Goal: Transaction & Acquisition: Purchase product/service

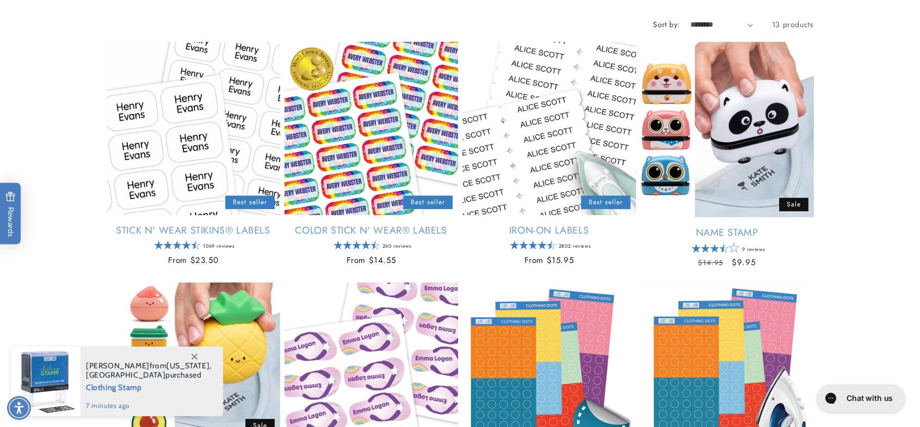
scroll to position [163, 0]
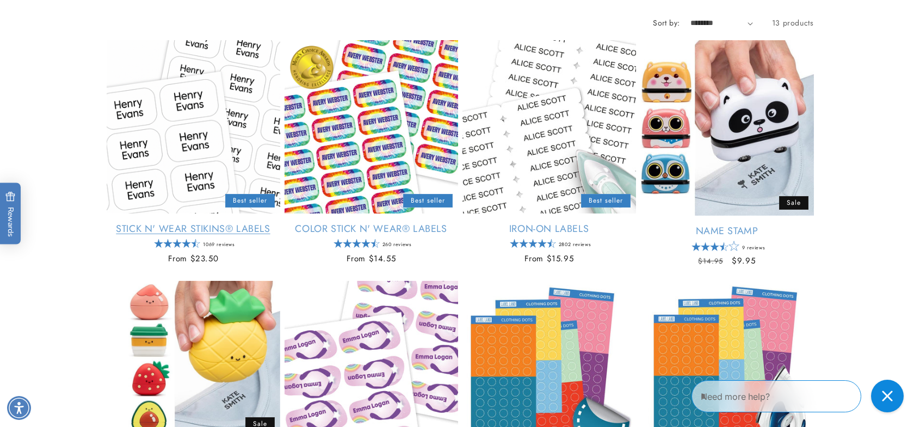
click at [190, 223] on link "Stick N' Wear Stikins® Labels" at bounding box center [193, 229] width 173 height 13
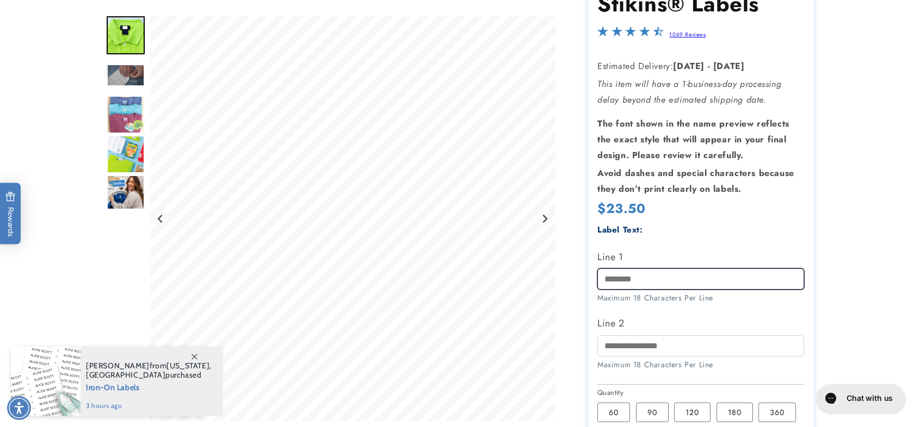
click at [727, 284] on input "Line 1" at bounding box center [700, 279] width 207 height 21
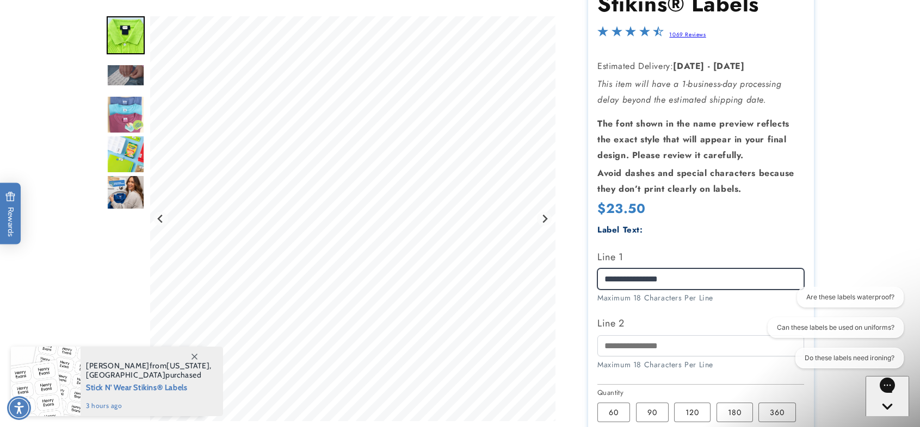
type input "**********"
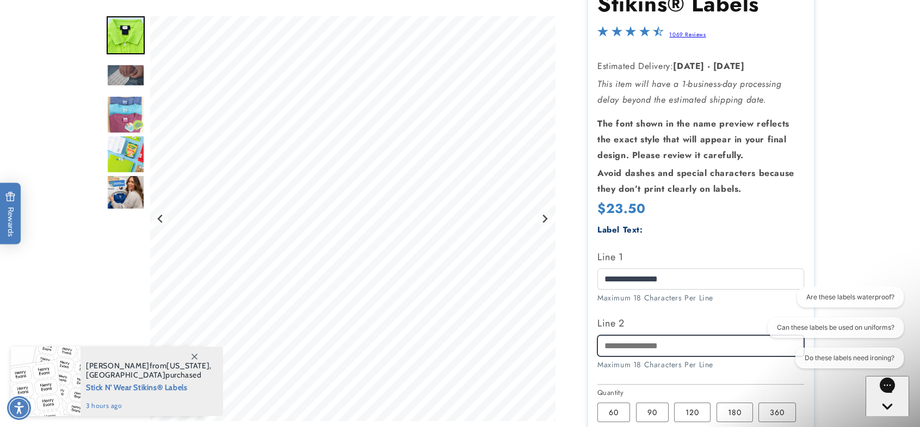
click at [665, 348] on input "Line 2" at bounding box center [700, 346] width 207 height 21
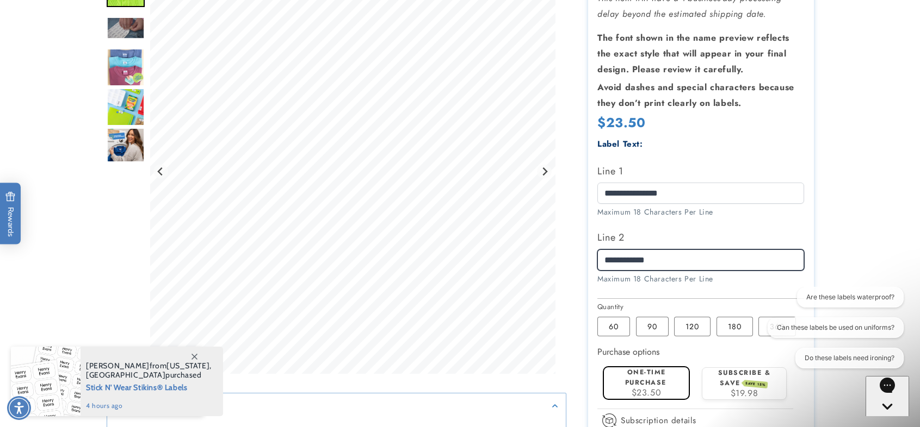
scroll to position [272, 0]
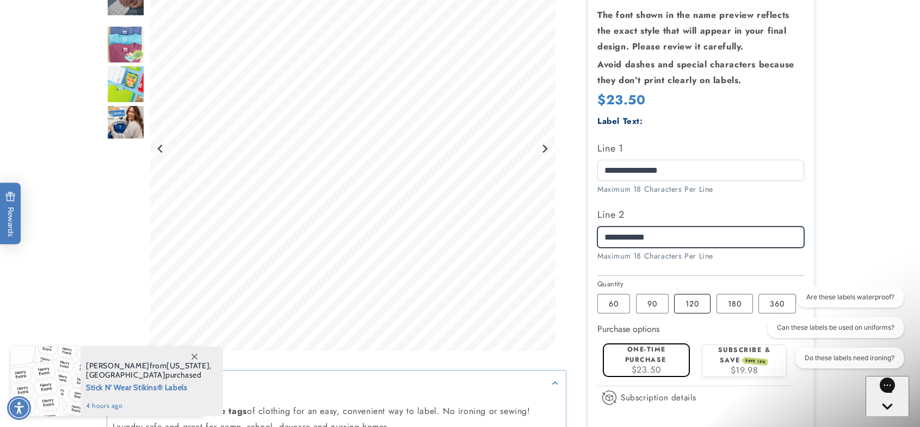
type input "**********"
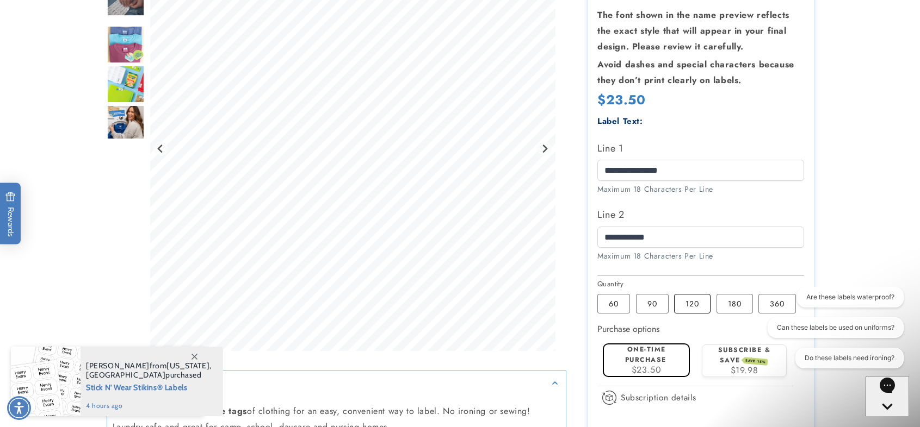
click at [688, 302] on label "120 Variant sold out or unavailable" at bounding box center [692, 304] width 36 height 20
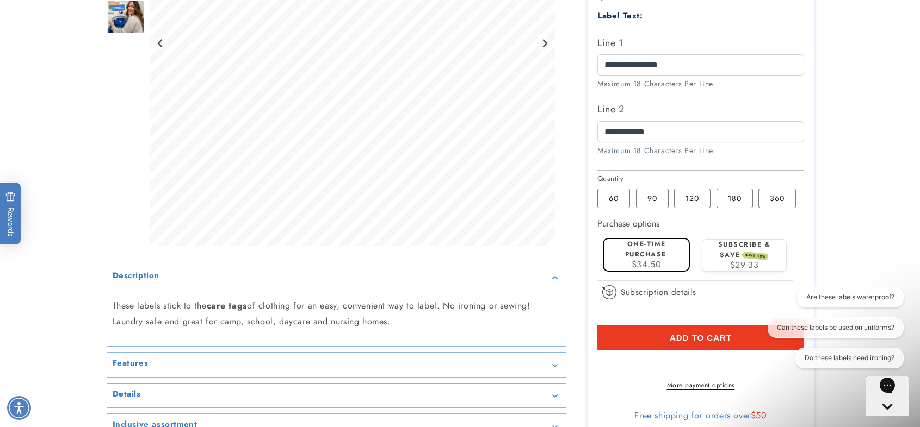
scroll to position [381, 0]
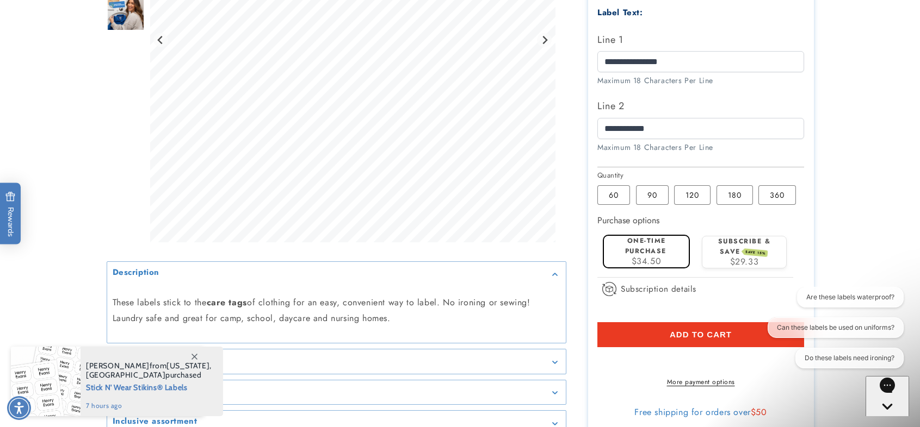
drag, startPoint x: 681, startPoint y: 335, endPoint x: 682, endPoint y: 329, distance: 6.0
click at [681, 335] on span "Add to cart" at bounding box center [700, 335] width 62 height 10
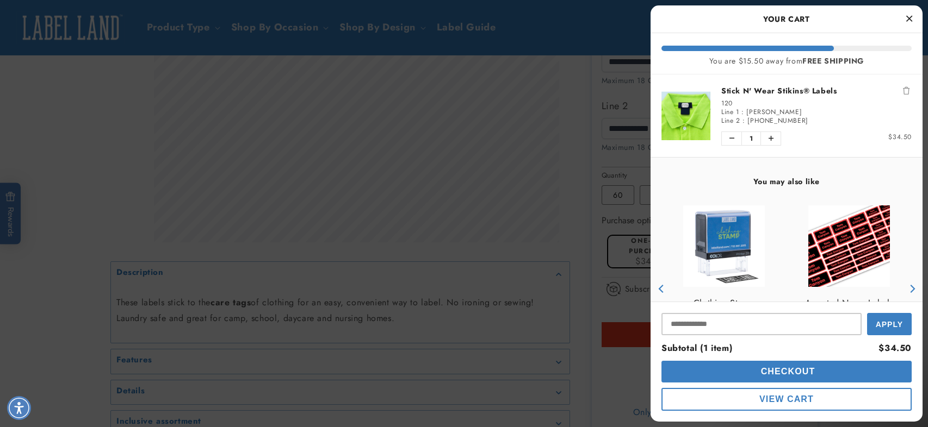
click at [911, 21] on icon "Close Cart" at bounding box center [909, 19] width 6 height 10
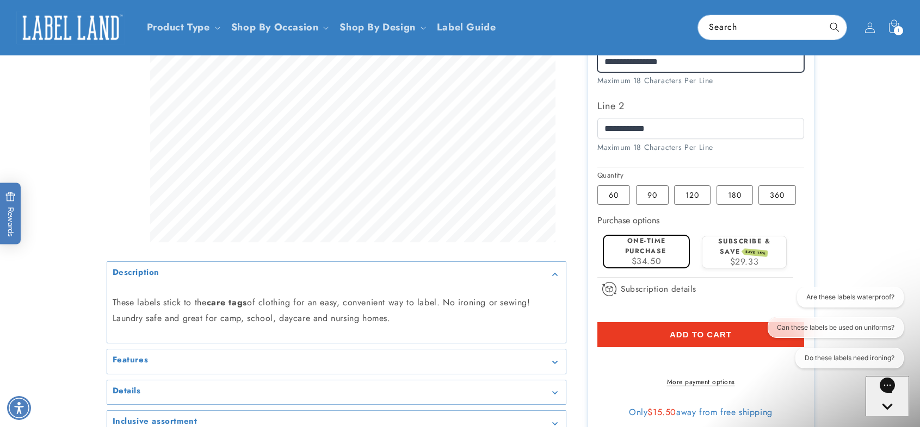
drag, startPoint x: 699, startPoint y: 59, endPoint x: 581, endPoint y: 78, distance: 120.1
click at [583, 81] on div "Stick N' Wear Stikins® Labels Stick N' Wear Stikins® Labels 1069 Reviews Estima…" at bounding box center [689, 85] width 247 height 702
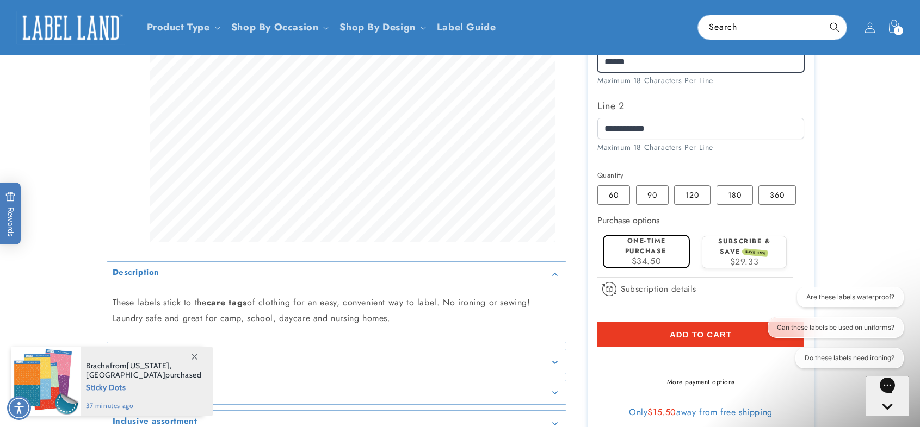
type input "******"
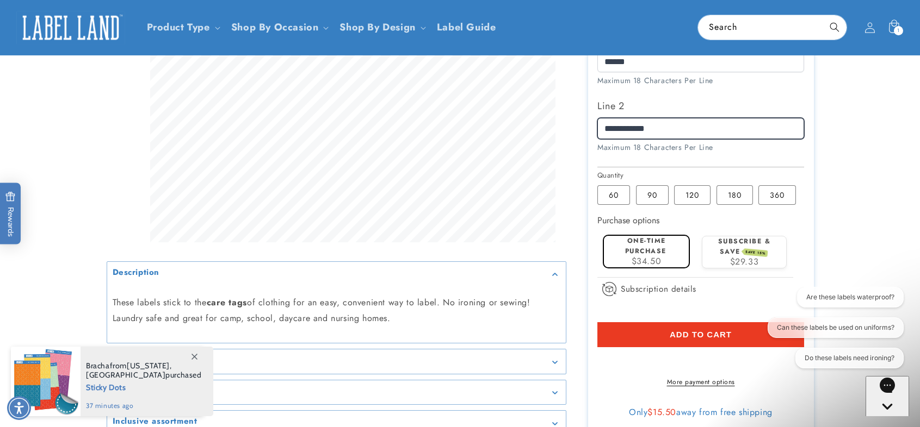
drag, startPoint x: 665, startPoint y: 125, endPoint x: 579, endPoint y: 133, distance: 86.8
click at [579, 133] on div "Stick N' Wear Stikins® Labels Stick N' Wear Stikins® Labels 1069 Reviews Estima…" at bounding box center [689, 85] width 247 height 702
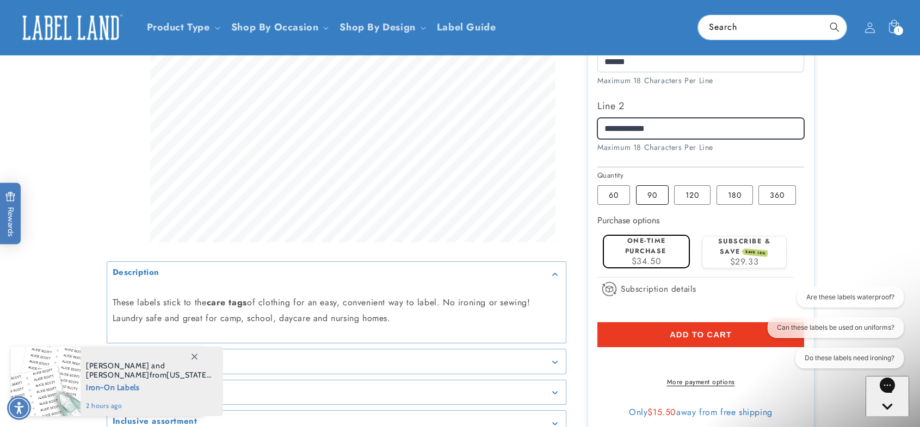
type input "**********"
click at [654, 191] on label "90 Variant sold out or unavailable" at bounding box center [652, 195] width 33 height 20
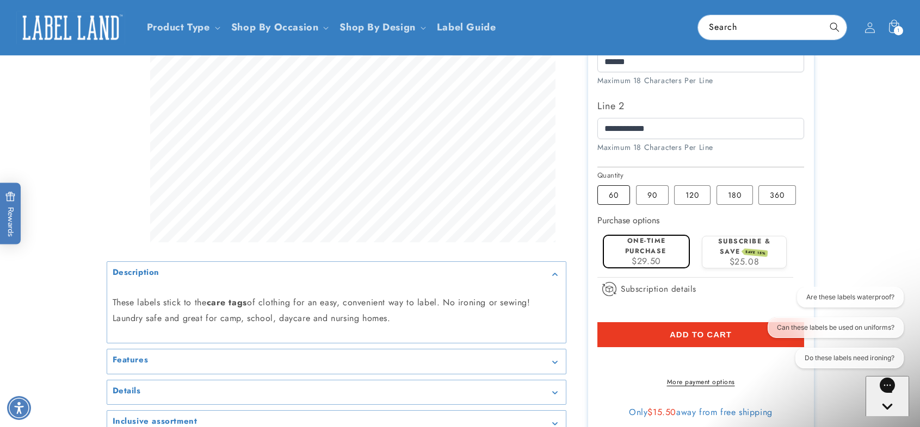
click at [623, 193] on label "60 Variant sold out or unavailable" at bounding box center [613, 195] width 33 height 20
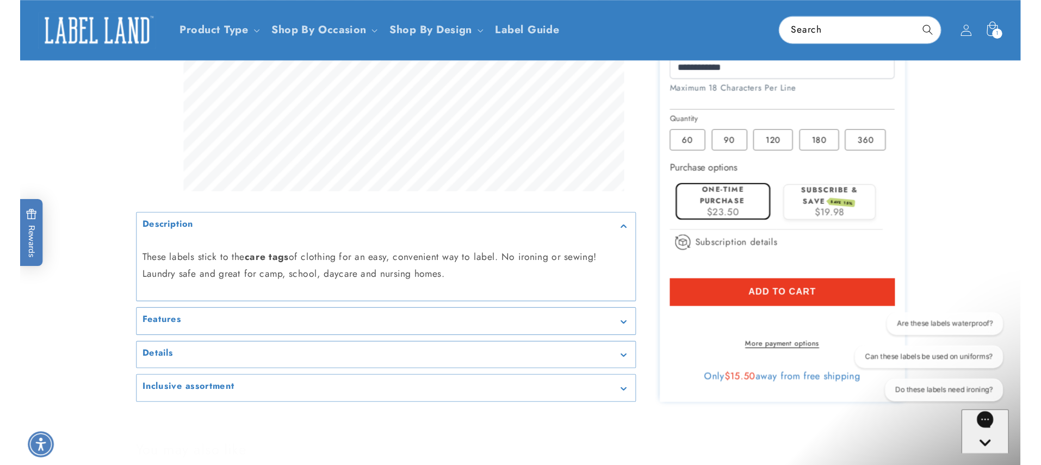
scroll to position [544, 0]
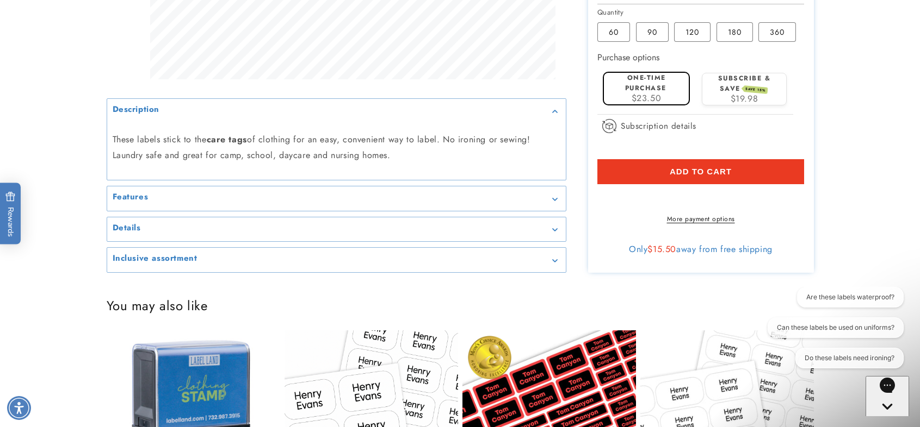
click at [705, 175] on span "Add to cart" at bounding box center [700, 172] width 62 height 10
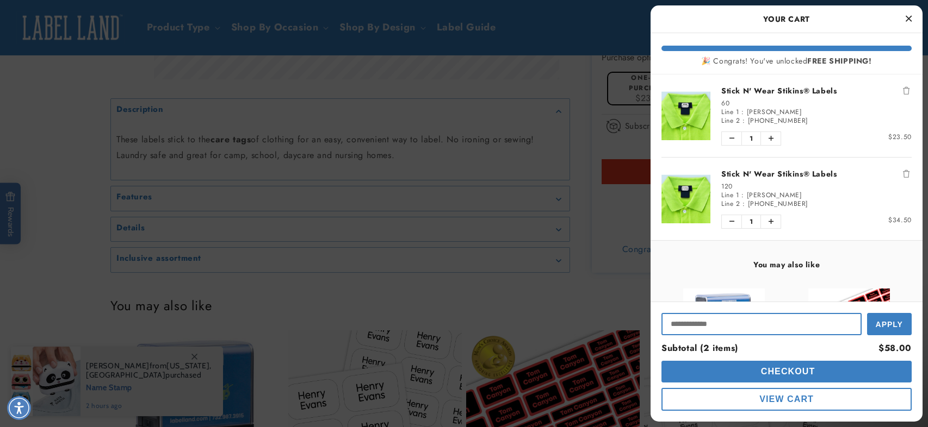
drag, startPoint x: 711, startPoint y: 326, endPoint x: 704, endPoint y: 325, distance: 6.7
click at [711, 327] on input "Input Discount" at bounding box center [761, 324] width 200 height 22
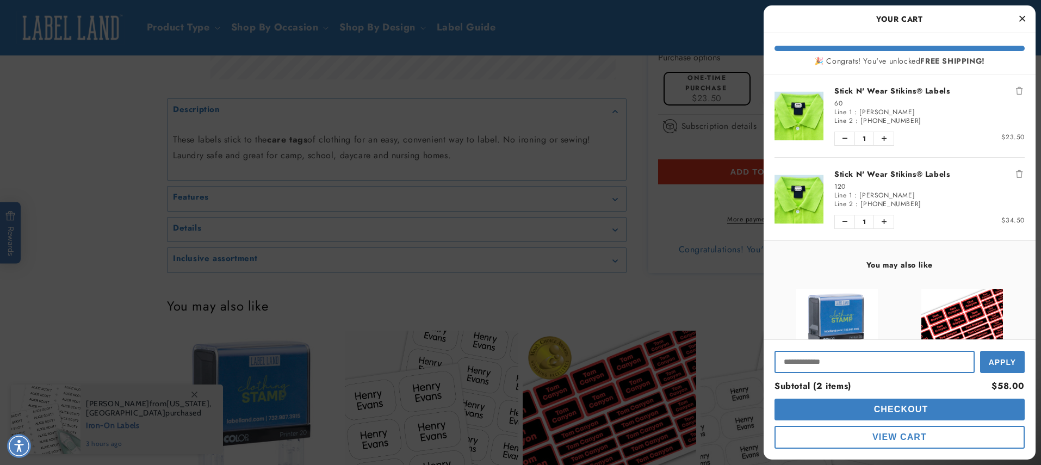
click at [839, 360] on input "Input Discount" at bounding box center [874, 362] width 200 height 22
type input "******"
drag, startPoint x: 997, startPoint y: 361, endPoint x: 978, endPoint y: 363, distance: 19.1
click at [919, 361] on span "Apply" at bounding box center [1002, 361] width 27 height 9
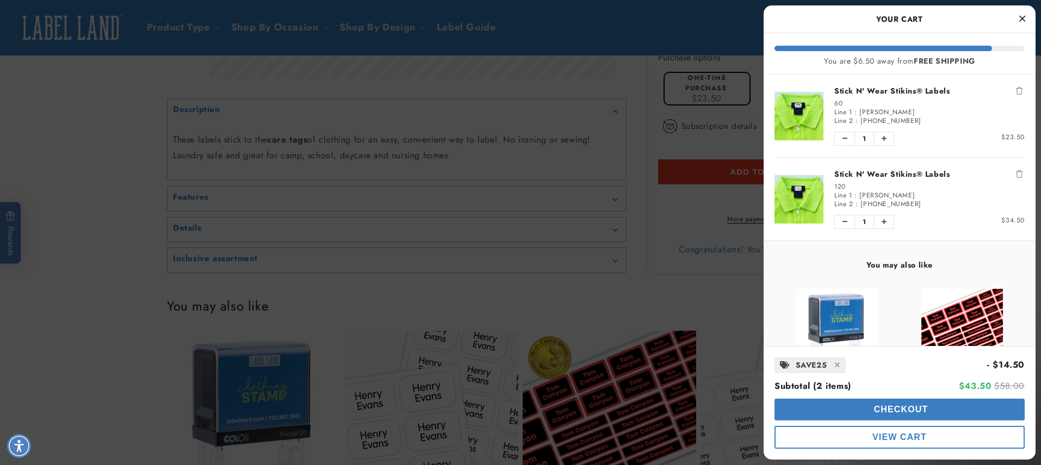
click at [909, 405] on span "Checkout" at bounding box center [899, 409] width 57 height 9
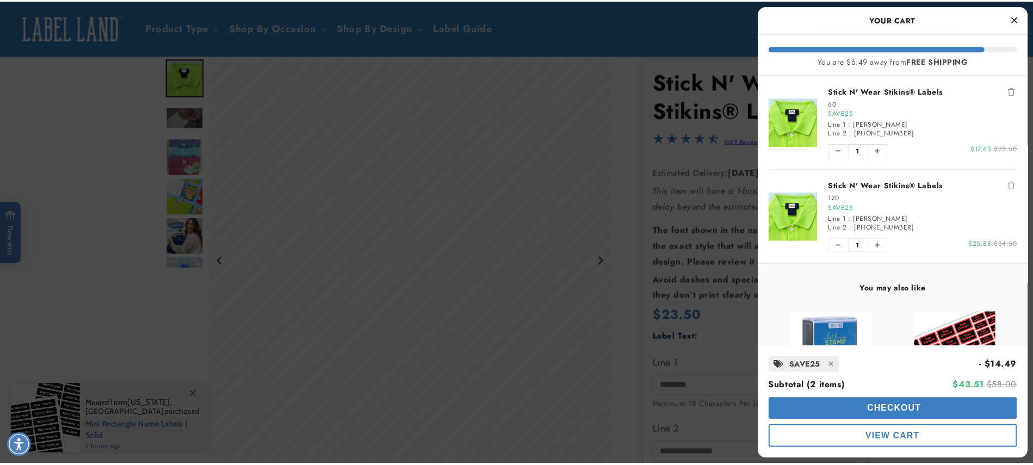
scroll to position [54, 0]
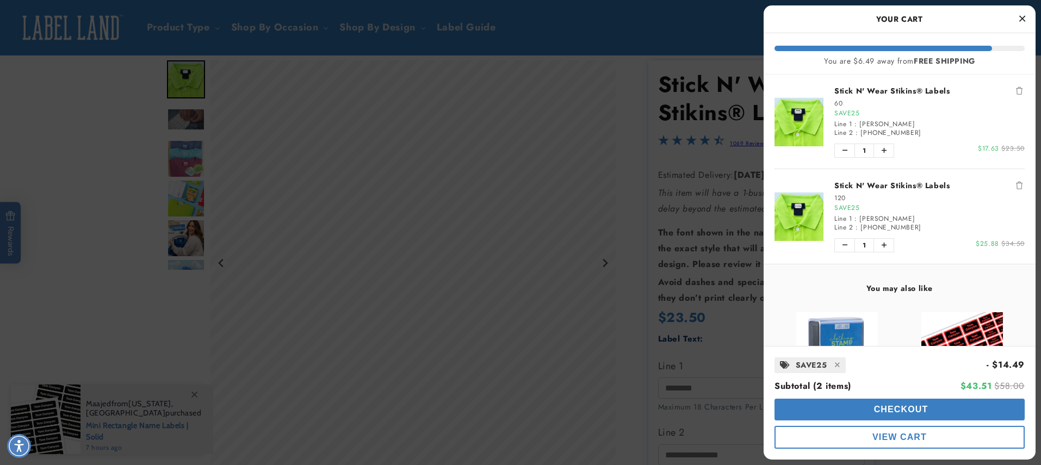
click at [1017, 18] on button "Close Cart" at bounding box center [1022, 19] width 16 height 16
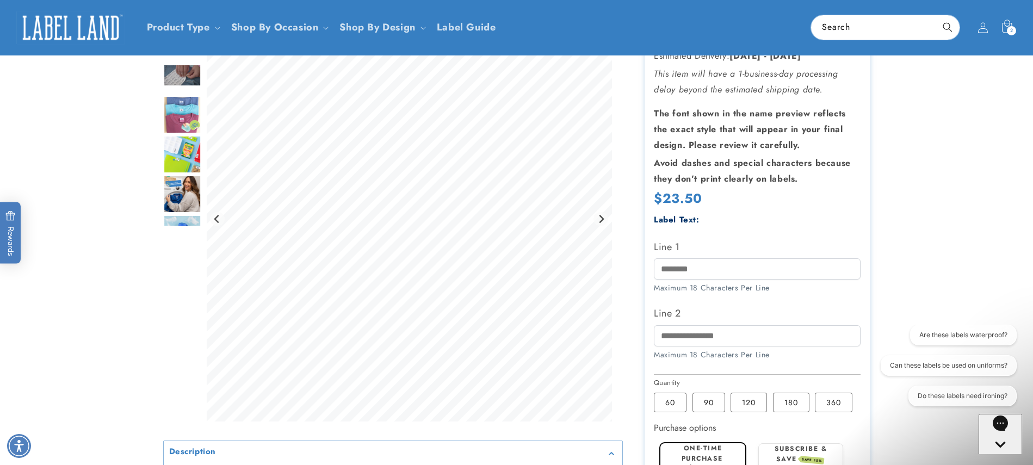
scroll to position [0, 0]
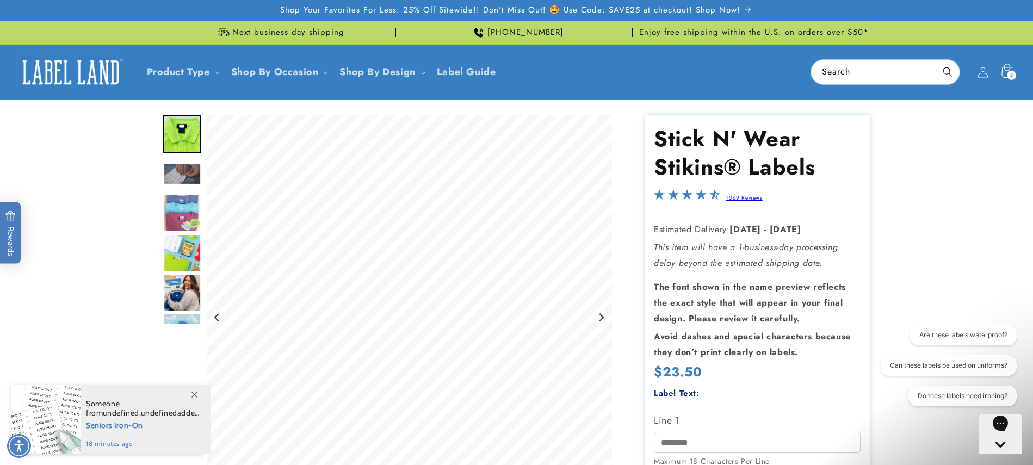
click at [1008, 72] on div "2 2 items" at bounding box center [1011, 75] width 9 height 9
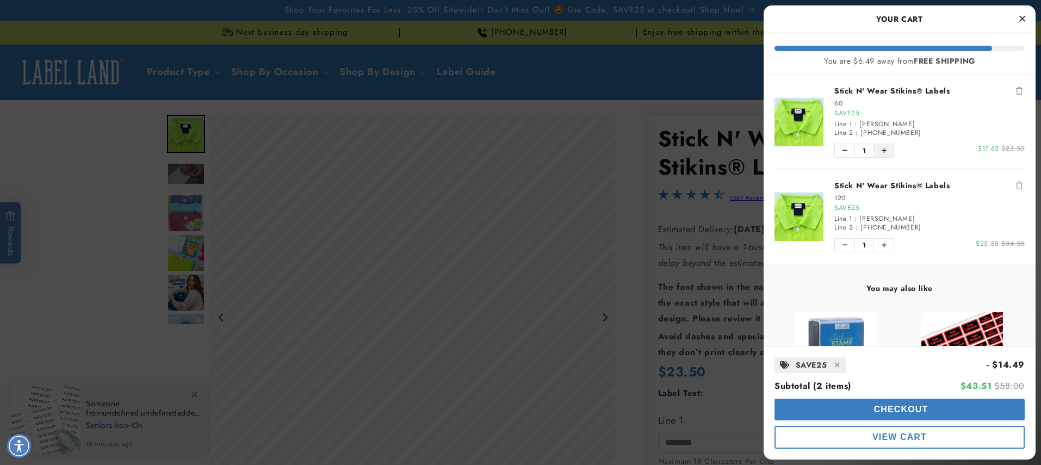
click at [887, 151] on button "Increase quantity of Stick N' Wear Stikins® Labels" at bounding box center [884, 150] width 20 height 13
click at [843, 150] on icon "Decrease quantity of Stick N' Wear Stikins® Labels" at bounding box center [844, 150] width 5 height 7
click at [1014, 12] on button "Close Cart" at bounding box center [1022, 19] width 16 height 16
